Goal: Transaction & Acquisition: Purchase product/service

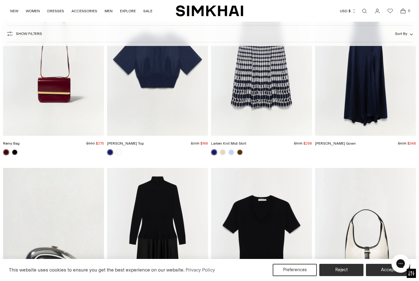
scroll to position [2290, 0]
click at [17, 152] on link at bounding box center [15, 153] width 6 height 6
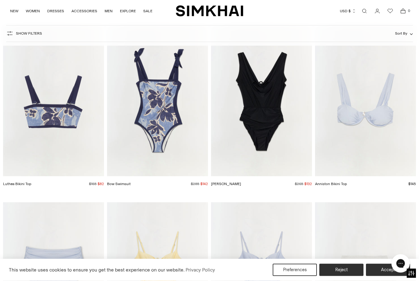
scroll to position [5173, 0]
click at [150, 123] on img "Bow Swimsuit" at bounding box center [157, 100] width 101 height 151
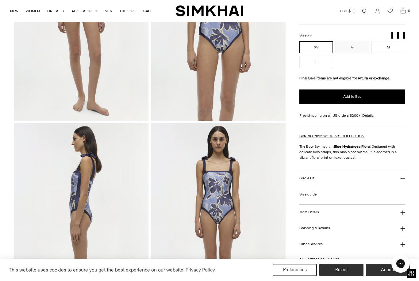
scroll to position [125, 0]
click at [353, 91] on button "Add to Bag" at bounding box center [352, 97] width 106 height 15
